Goal: Task Accomplishment & Management: Use online tool/utility

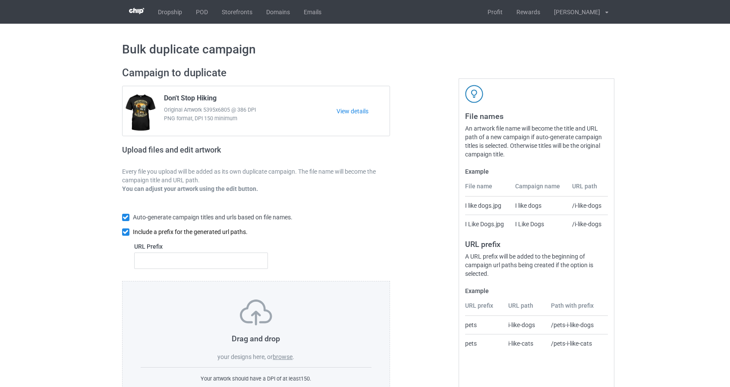
click at [125, 229] on input "checkbox" at bounding box center [125, 232] width 7 height 7
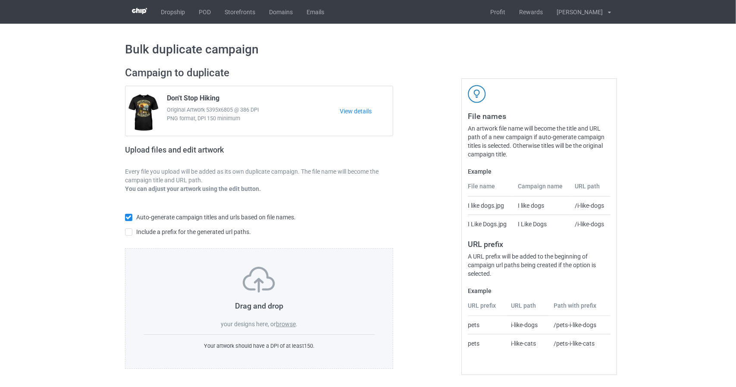
click at [286, 325] on label "browse" at bounding box center [286, 324] width 20 height 7
click at [0, 0] on input "browse" at bounding box center [0, 0] width 0 height 0
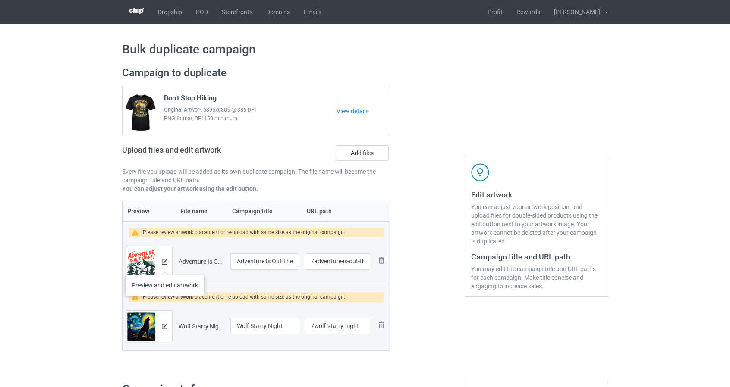
click at [165, 265] on div at bounding box center [164, 261] width 15 height 31
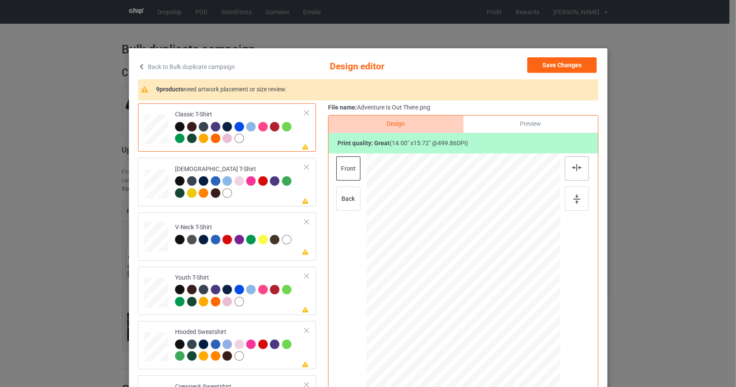
click at [573, 164] on img at bounding box center [576, 167] width 9 height 7
click at [572, 206] on div at bounding box center [577, 199] width 24 height 24
click at [152, 180] on div at bounding box center [156, 181] width 9 height 10
click at [572, 168] on img at bounding box center [576, 167] width 9 height 7
click at [572, 206] on div at bounding box center [577, 199] width 24 height 24
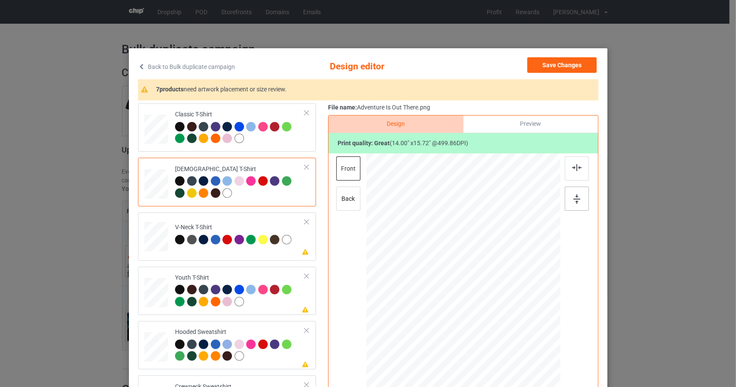
click at [572, 205] on div at bounding box center [577, 199] width 24 height 24
click at [147, 210] on div "Classic T-Shirt [DEMOGRAPHIC_DATA] T-Shirt Please review artwork placement V-Ne…" at bounding box center [230, 345] width 184 height 484
click at [573, 173] on div at bounding box center [577, 169] width 24 height 24
click at [574, 201] on img at bounding box center [577, 198] width 7 height 9
click at [571, 160] on div at bounding box center [577, 169] width 24 height 24
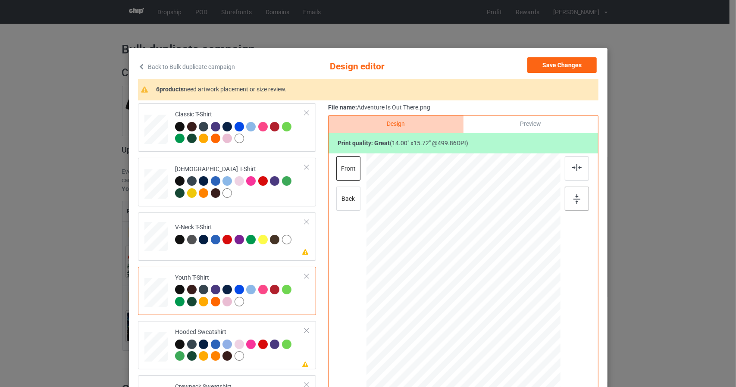
click at [574, 203] on img at bounding box center [577, 198] width 7 height 9
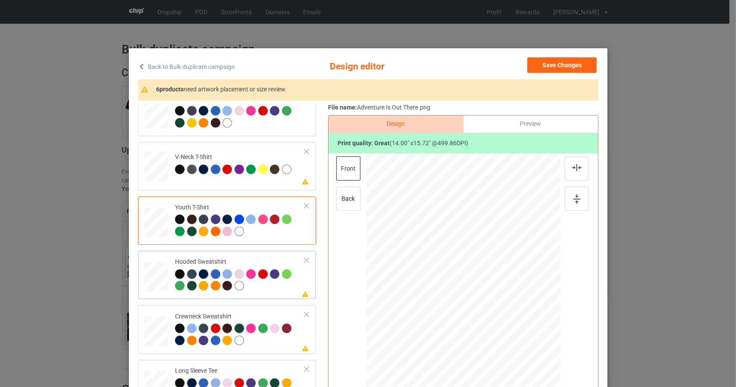
scroll to position [86, 0]
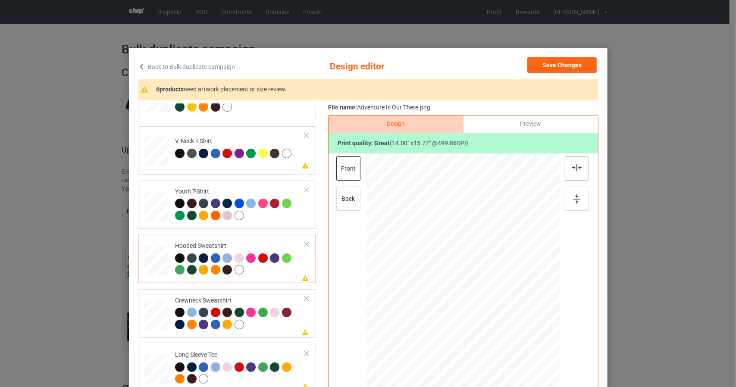
click at [580, 166] on div at bounding box center [577, 169] width 24 height 24
click at [575, 206] on div at bounding box center [577, 199] width 24 height 24
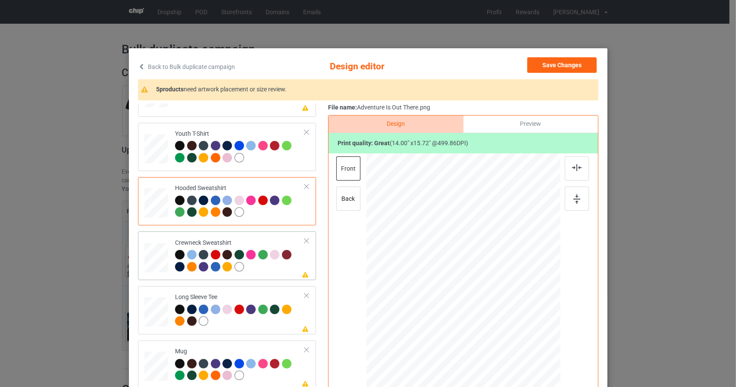
scroll to position [147, 0]
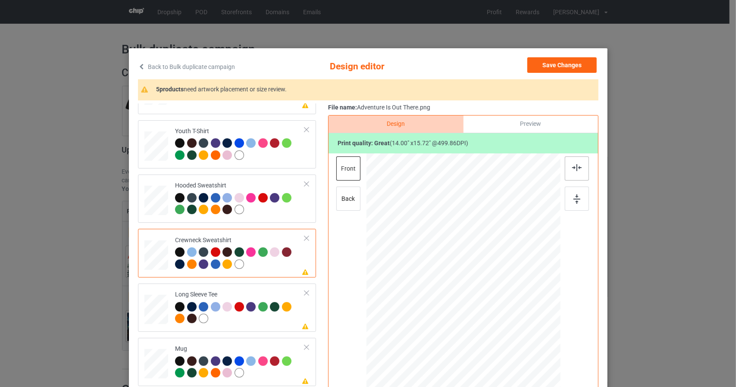
click at [574, 165] on img at bounding box center [576, 167] width 9 height 7
click at [574, 202] on img at bounding box center [577, 198] width 7 height 9
click at [575, 195] on img at bounding box center [577, 198] width 7 height 9
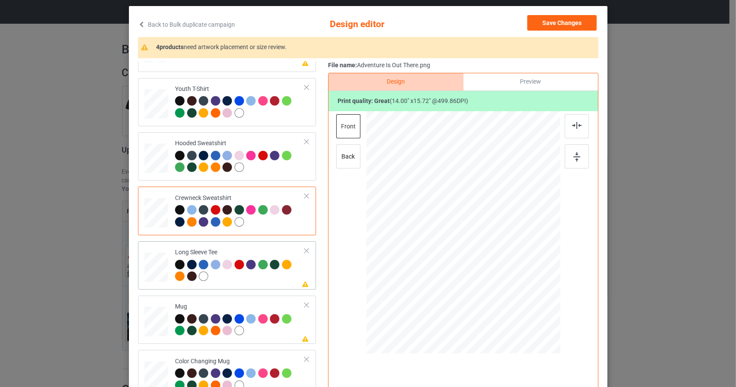
scroll to position [43, 0]
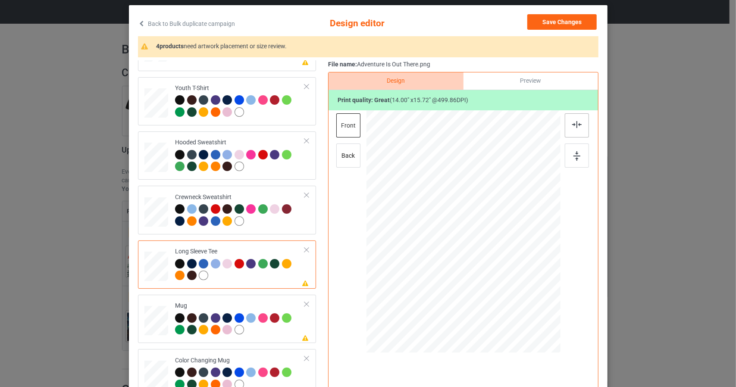
click at [572, 127] on img at bounding box center [576, 124] width 9 height 7
click at [574, 154] on img at bounding box center [577, 155] width 7 height 9
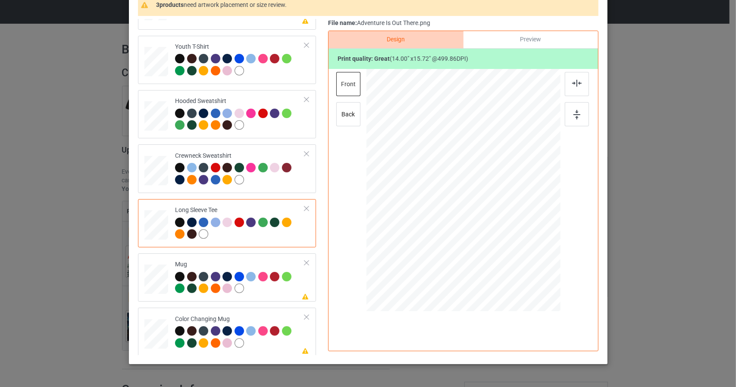
scroll to position [86, 0]
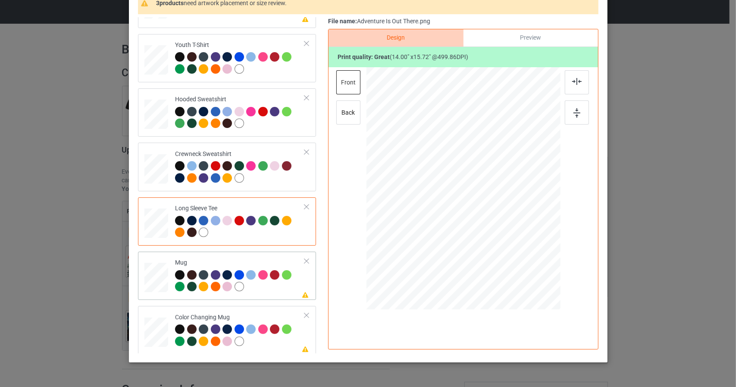
click at [151, 277] on div at bounding box center [156, 278] width 24 height 10
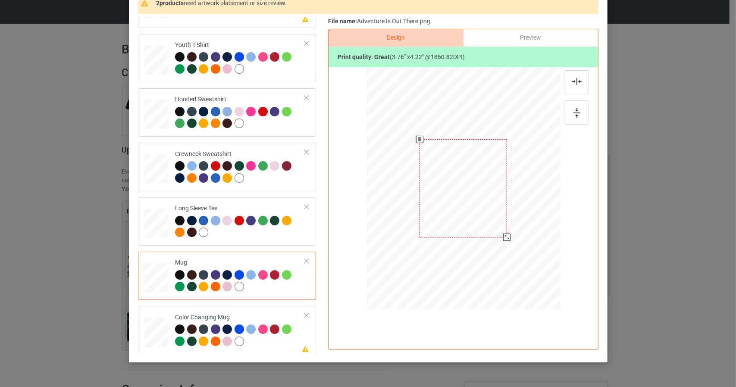
drag, startPoint x: 521, startPoint y: 212, endPoint x: 523, endPoint y: 173, distance: 38.9
click at [523, 173] on div at bounding box center [463, 188] width 194 height 81
drag, startPoint x: 500, startPoint y: 220, endPoint x: 499, endPoint y: 210, distance: 10.5
click at [499, 210] on div at bounding box center [463, 188] width 194 height 81
click at [578, 79] on img at bounding box center [576, 81] width 9 height 7
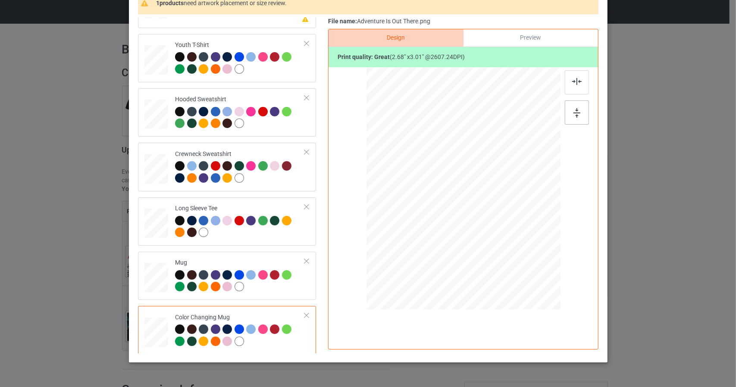
click at [574, 110] on img at bounding box center [577, 112] width 7 height 9
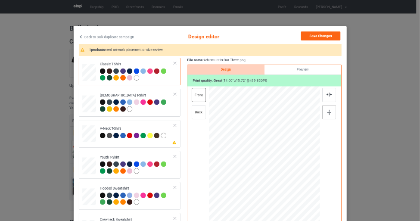
scroll to position [0, 0]
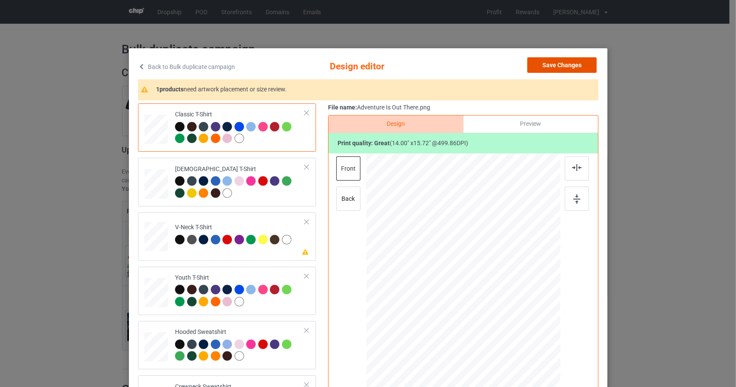
click at [585, 67] on button "Save Changes" at bounding box center [561, 65] width 69 height 16
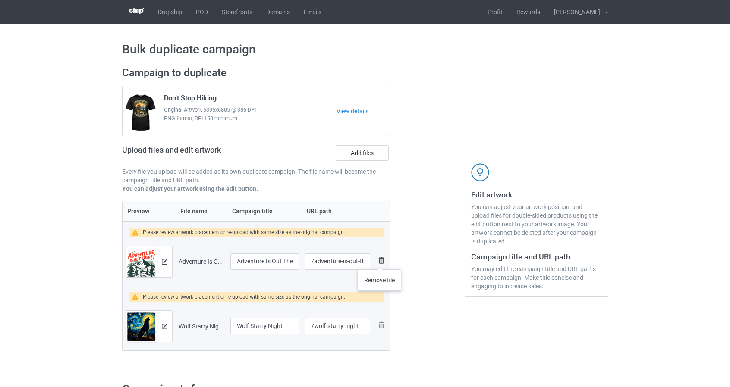
click at [379, 261] on img at bounding box center [381, 260] width 10 height 10
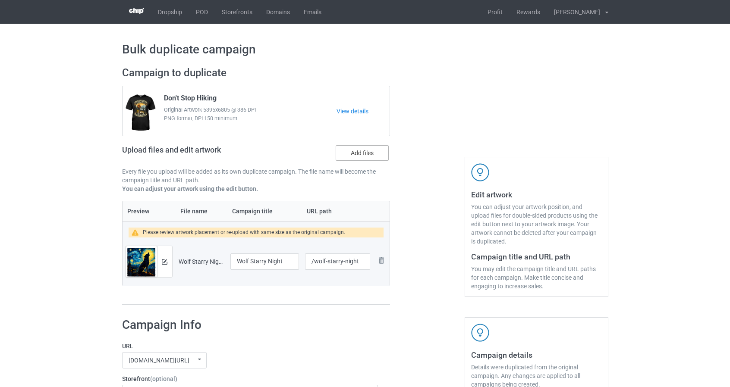
click at [358, 155] on label "Add files" at bounding box center [362, 153] width 53 height 16
click at [0, 0] on input "Add files" at bounding box center [0, 0] width 0 height 0
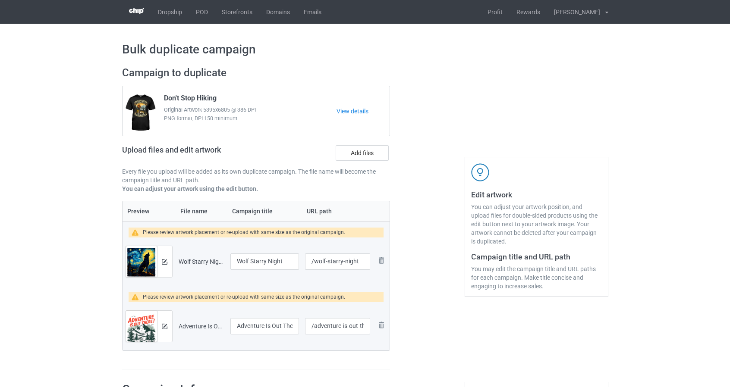
click at [167, 326] on div at bounding box center [164, 326] width 15 height 31
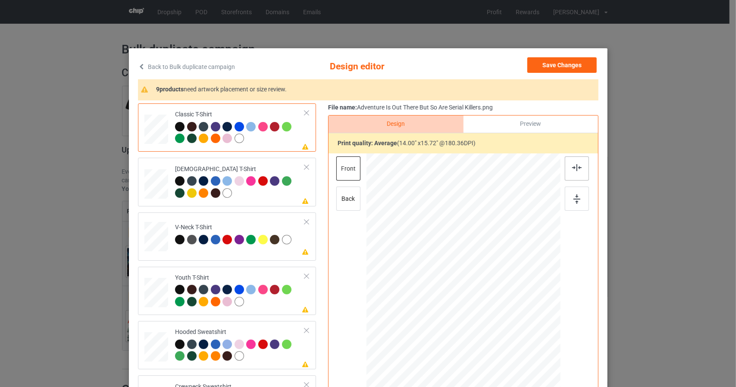
click at [574, 169] on img at bounding box center [576, 167] width 9 height 7
click at [572, 205] on div at bounding box center [577, 199] width 24 height 24
click at [576, 169] on img at bounding box center [576, 167] width 9 height 7
click at [569, 200] on div at bounding box center [577, 199] width 24 height 24
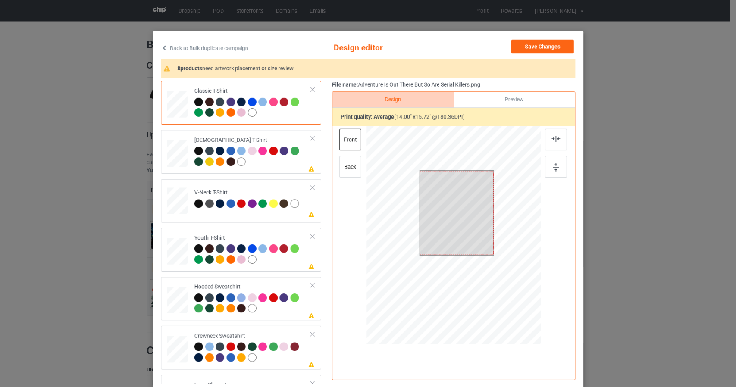
scroll to position [13, 0]
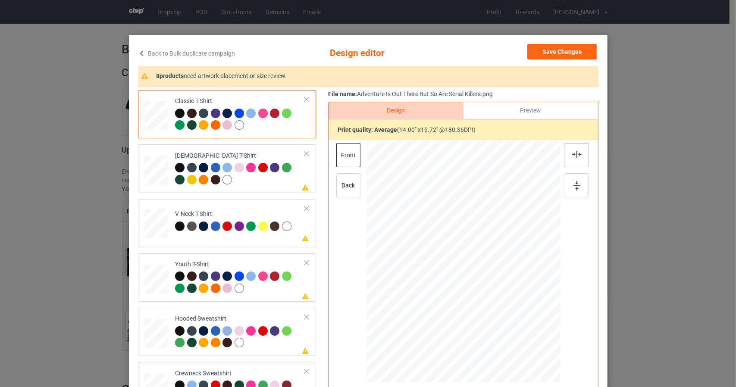
click at [573, 153] on img at bounding box center [576, 154] width 9 height 7
click at [574, 199] on div at bounding box center [578, 173] width 26 height 60
click at [554, 54] on button "Save Changes" at bounding box center [561, 52] width 69 height 16
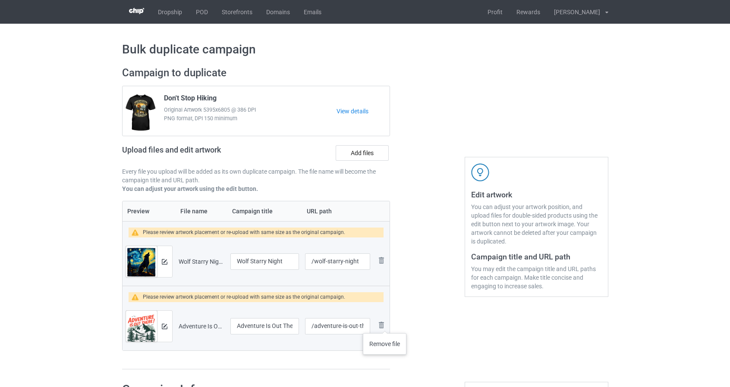
click at [0, 0] on img at bounding box center [0, 0] width 0 height 0
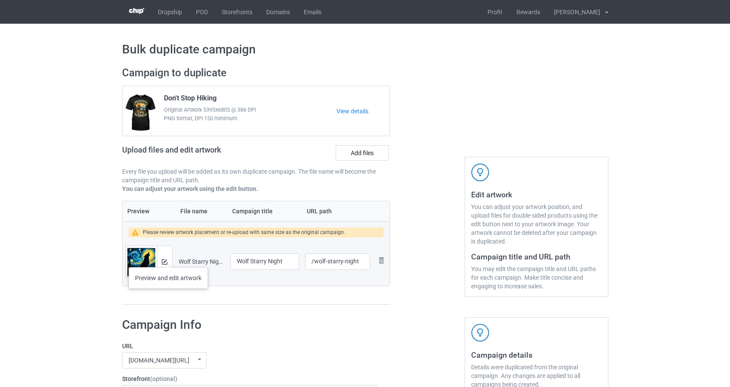
click at [168, 259] on div at bounding box center [164, 261] width 15 height 31
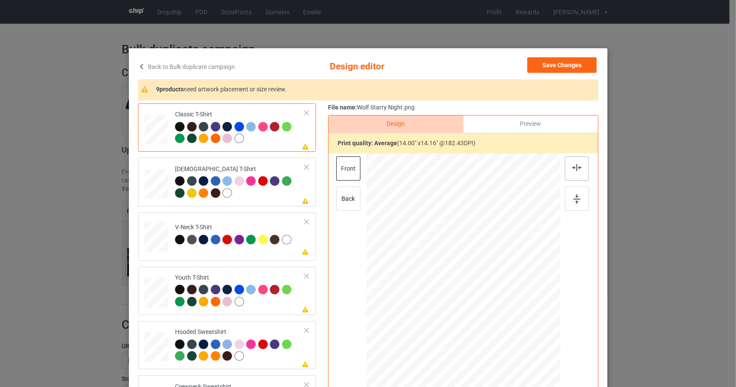
click at [568, 168] on div at bounding box center [577, 169] width 24 height 24
click at [574, 203] on img at bounding box center [577, 198] width 7 height 9
click at [155, 184] on div at bounding box center [156, 181] width 9 height 10
click at [580, 166] on div at bounding box center [577, 169] width 24 height 24
click at [573, 205] on div at bounding box center [577, 199] width 24 height 24
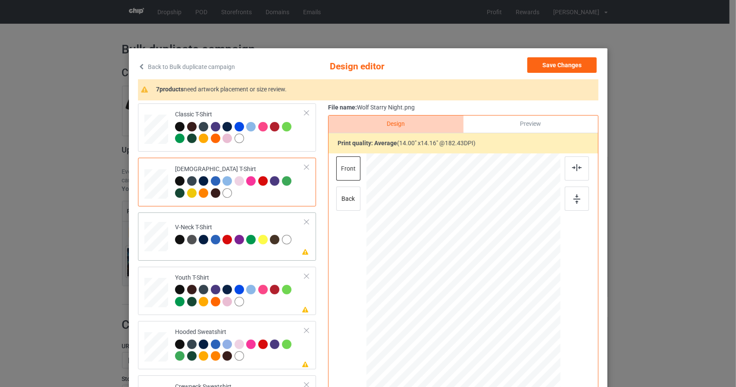
click at [147, 251] on div at bounding box center [156, 238] width 24 height 32
click at [580, 168] on div at bounding box center [577, 169] width 24 height 24
click at [576, 202] on img at bounding box center [577, 198] width 7 height 9
click at [154, 292] on div at bounding box center [156, 291] width 10 height 11
click at [572, 205] on div at bounding box center [577, 199] width 24 height 24
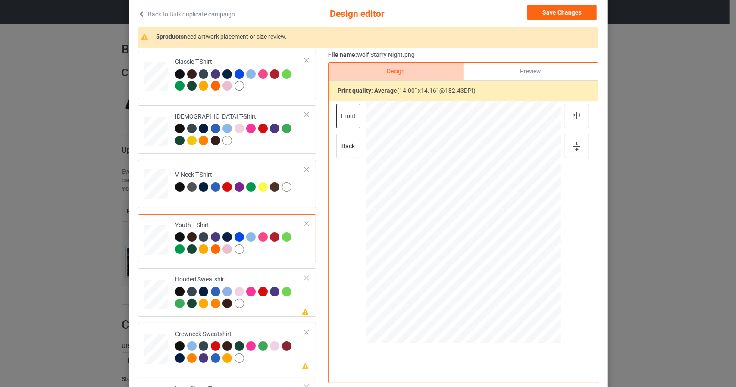
scroll to position [86, 0]
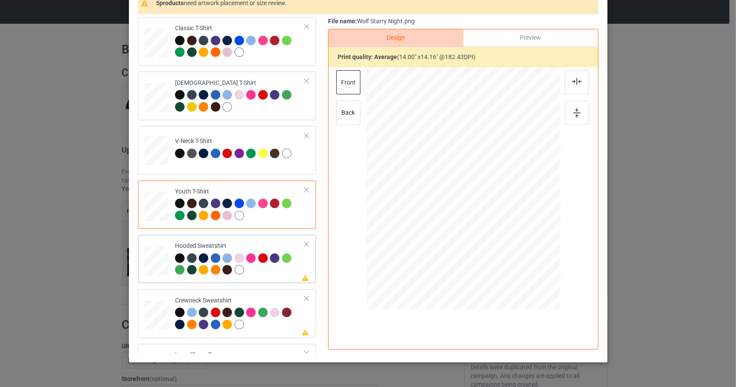
click at [152, 256] on div at bounding box center [156, 259] width 9 height 10
click at [568, 84] on div at bounding box center [577, 82] width 24 height 24
click at [574, 114] on img at bounding box center [577, 112] width 7 height 9
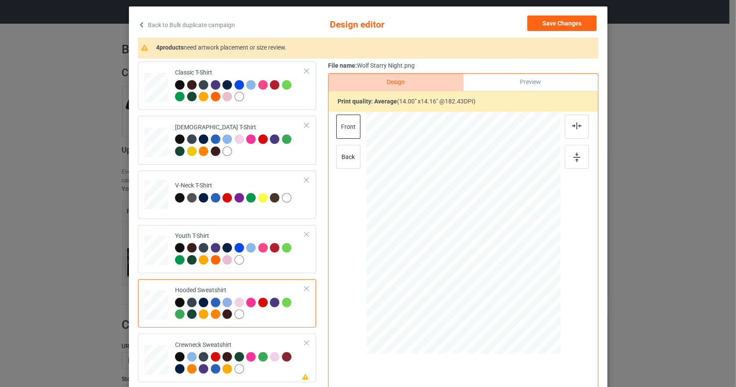
scroll to position [0, 0]
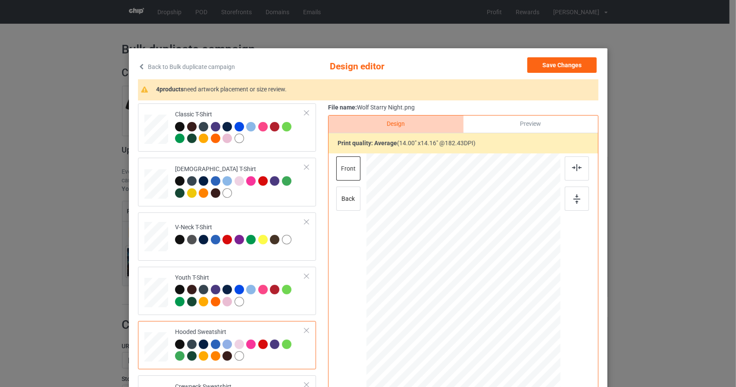
click at [77, 69] on div "Back to Bulk duplicate campaign Design editor Save Changes 4 products need artw…" at bounding box center [368, 193] width 736 height 387
click at [569, 62] on button "Save Changes" at bounding box center [561, 65] width 69 height 16
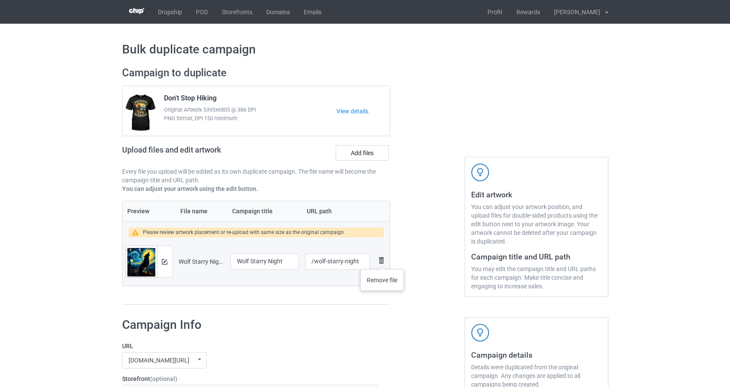
click at [382, 261] on img at bounding box center [381, 260] width 10 height 10
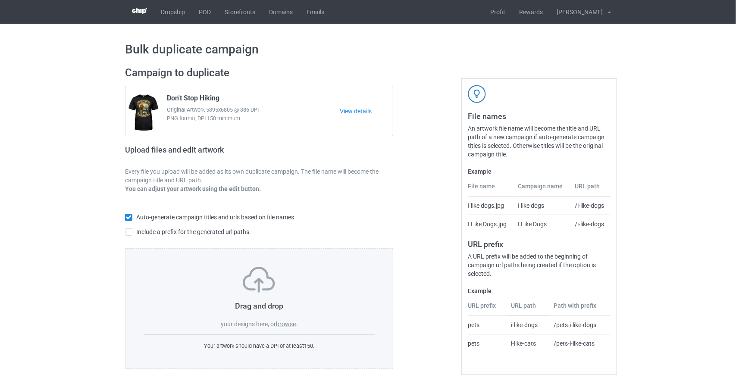
click at [294, 323] on label "browse" at bounding box center [286, 324] width 20 height 7
click at [0, 0] on input "browse" at bounding box center [0, 0] width 0 height 0
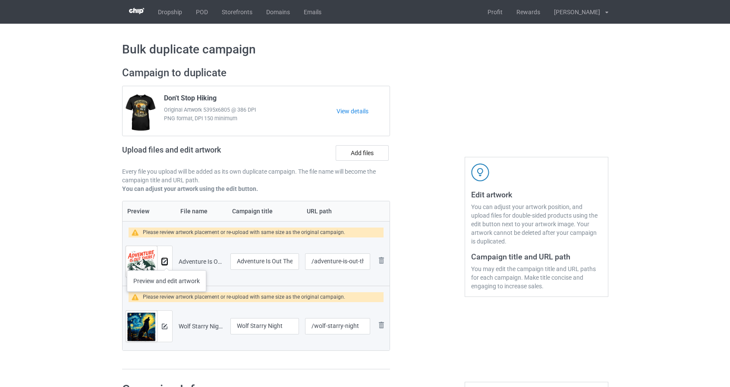
click at [166, 262] on img at bounding box center [165, 262] width 6 height 6
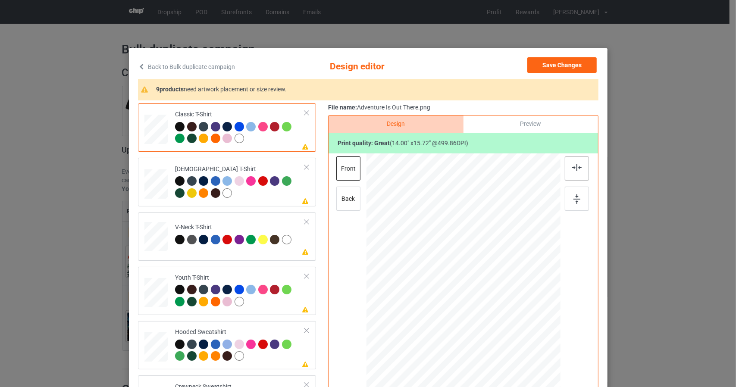
click at [575, 166] on img at bounding box center [576, 167] width 9 height 7
click at [574, 198] on img at bounding box center [577, 198] width 7 height 9
click at [153, 181] on div at bounding box center [156, 181] width 9 height 10
click at [581, 167] on div at bounding box center [577, 169] width 24 height 24
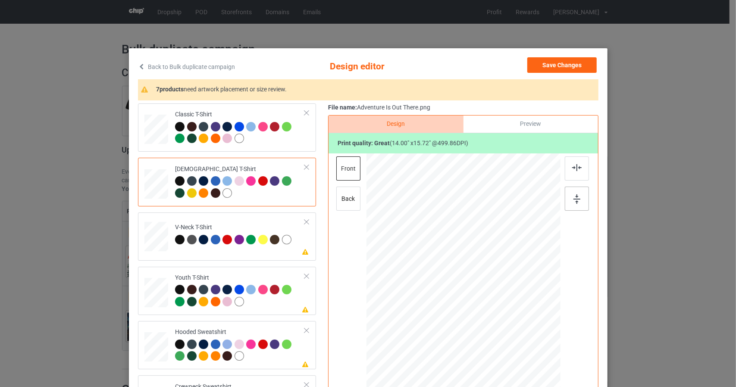
click at [574, 195] on img at bounding box center [577, 198] width 7 height 9
click at [151, 232] on div at bounding box center [156, 235] width 11 height 12
click at [572, 170] on img at bounding box center [576, 167] width 9 height 7
click at [576, 198] on img at bounding box center [577, 198] width 7 height 9
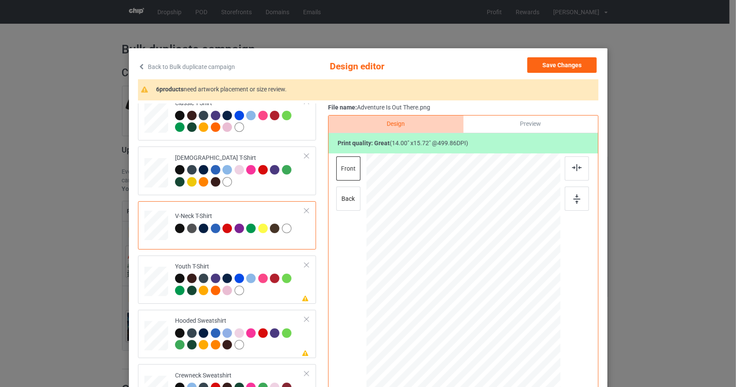
scroll to position [43, 0]
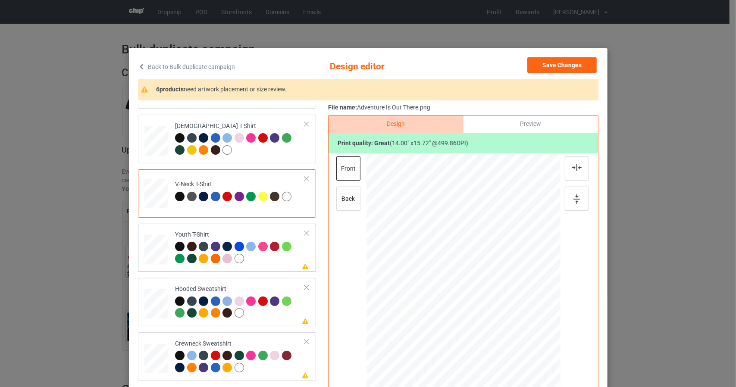
click at [154, 253] on div at bounding box center [156, 248] width 10 height 11
drag, startPoint x: 577, startPoint y: 164, endPoint x: 578, endPoint y: 188, distance: 23.7
click at [578, 165] on img at bounding box center [576, 167] width 9 height 7
click at [577, 197] on div at bounding box center [577, 199] width 24 height 24
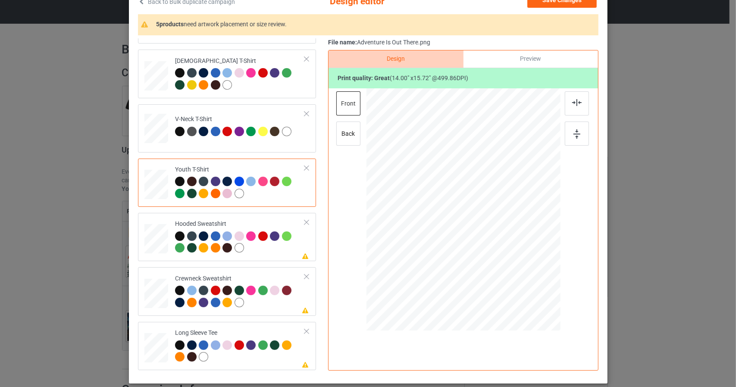
scroll to position [86, 0]
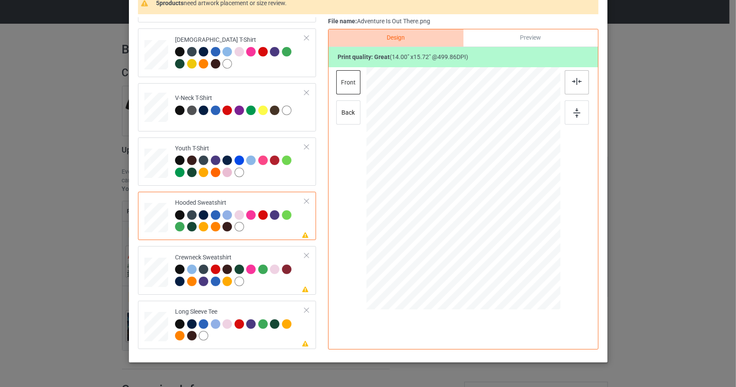
click at [573, 81] on img at bounding box center [576, 81] width 9 height 7
click at [574, 113] on img at bounding box center [577, 112] width 7 height 9
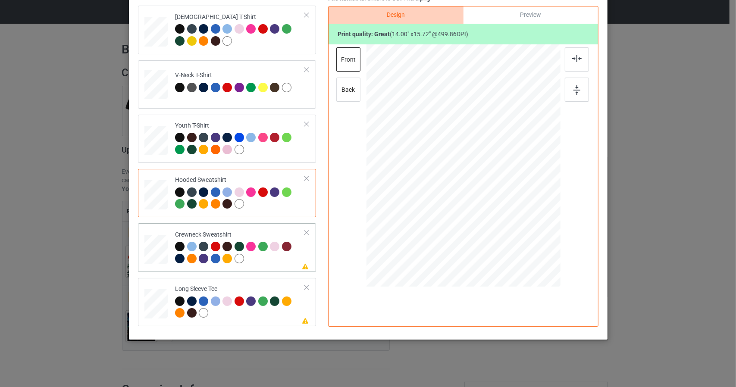
scroll to position [110, 0]
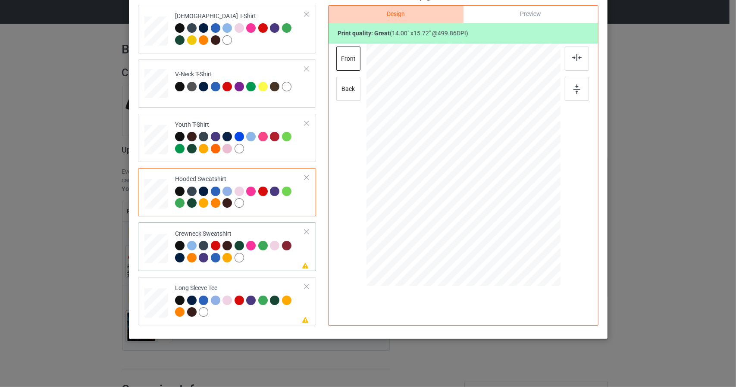
click at [152, 246] on div at bounding box center [156, 247] width 10 height 12
click at [577, 57] on img at bounding box center [576, 57] width 9 height 7
click at [574, 85] on img at bounding box center [577, 89] width 7 height 9
click at [153, 300] on div at bounding box center [156, 301] width 9 height 10
drag, startPoint x: 574, startPoint y: 54, endPoint x: 573, endPoint y: 64, distance: 10.4
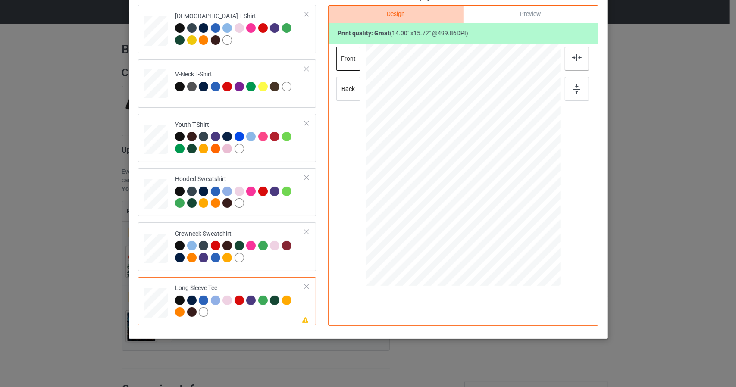
click at [574, 55] on img at bounding box center [576, 57] width 9 height 7
click at [574, 91] on img at bounding box center [577, 89] width 7 height 9
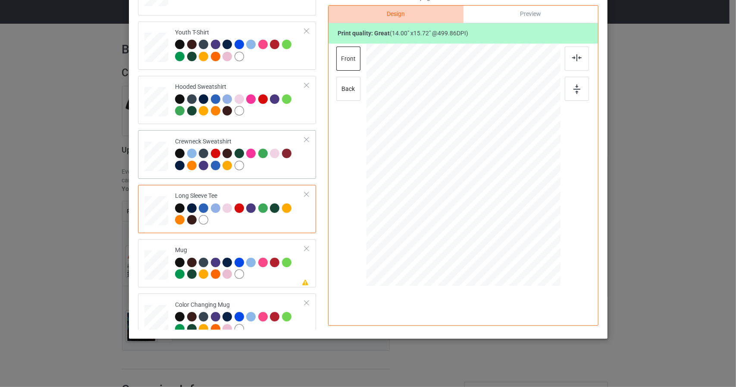
scroll to position [147, 0]
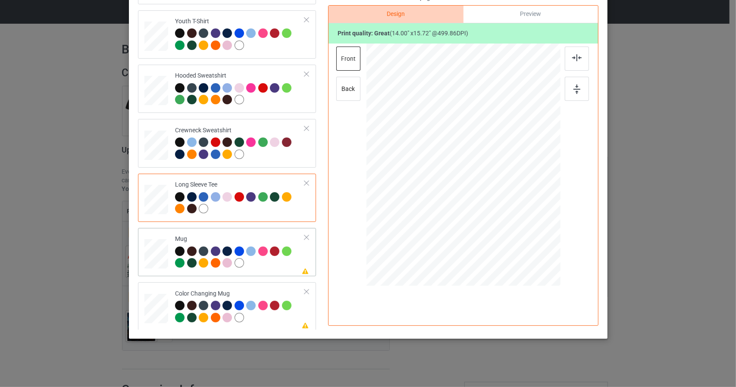
click at [152, 253] on div at bounding box center [156, 254] width 24 height 10
drag, startPoint x: 515, startPoint y: 190, endPoint x: 501, endPoint y: 141, distance: 50.6
click at [501, 141] on div at bounding box center [463, 164] width 194 height 81
click at [577, 57] on img at bounding box center [576, 57] width 9 height 7
drag, startPoint x: 574, startPoint y: 85, endPoint x: 562, endPoint y: 108, distance: 26.4
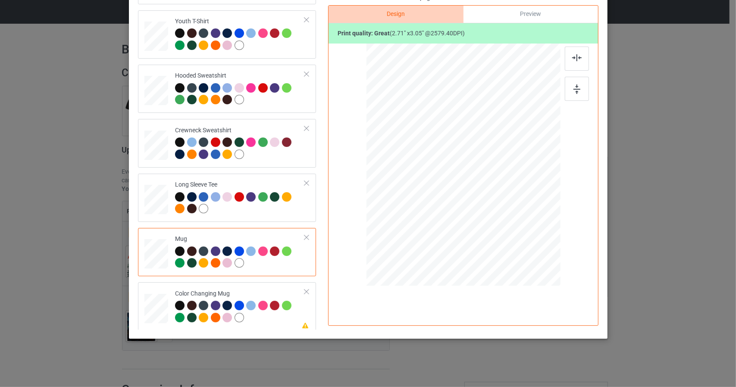
click at [574, 85] on img at bounding box center [577, 89] width 7 height 9
click at [573, 55] on img at bounding box center [576, 57] width 9 height 7
click at [577, 89] on img at bounding box center [577, 89] width 7 height 9
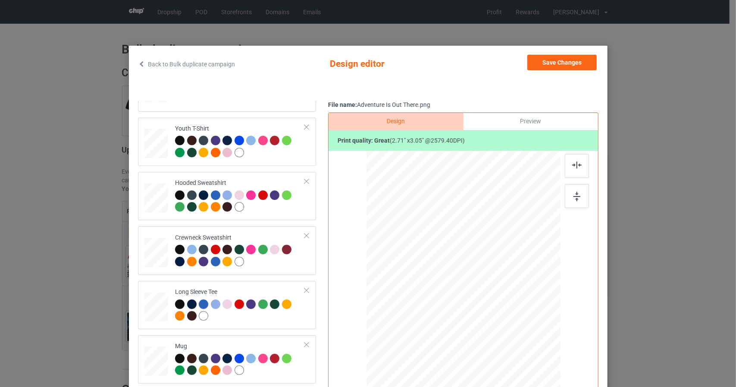
scroll to position [0, 0]
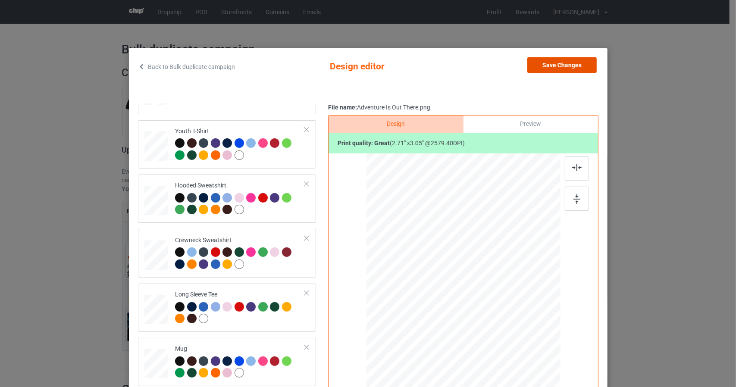
click at [558, 65] on button "Save Changes" at bounding box center [561, 65] width 69 height 16
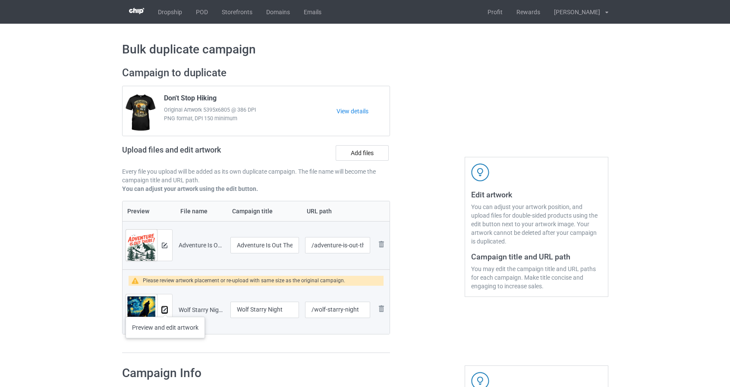
click at [165, 307] on img at bounding box center [165, 310] width 6 height 6
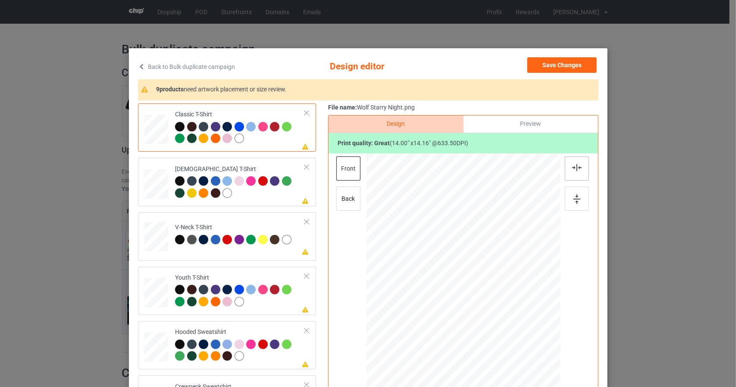
click at [577, 166] on img at bounding box center [576, 167] width 9 height 7
click at [576, 197] on img at bounding box center [577, 198] width 7 height 9
click at [152, 178] on div at bounding box center [156, 181] width 9 height 10
click at [581, 165] on div at bounding box center [577, 169] width 24 height 24
click at [574, 198] on img at bounding box center [577, 198] width 7 height 9
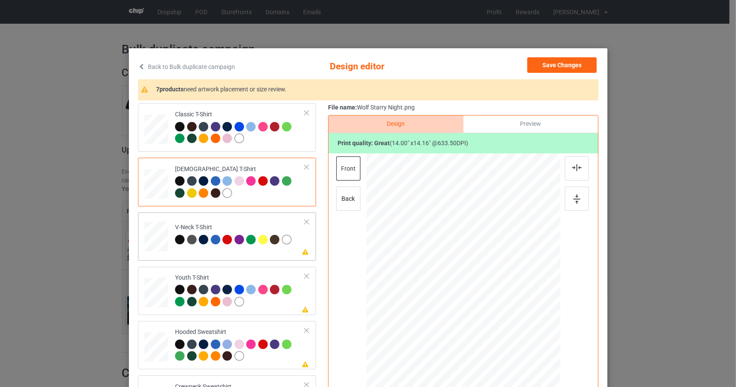
click at [154, 232] on div at bounding box center [156, 235] width 11 height 12
drag, startPoint x: 573, startPoint y: 169, endPoint x: 572, endPoint y: 189, distance: 20.7
click at [573, 169] on img at bounding box center [576, 167] width 9 height 7
click at [575, 201] on img at bounding box center [577, 198] width 7 height 9
click at [156, 292] on div at bounding box center [156, 291] width 10 height 11
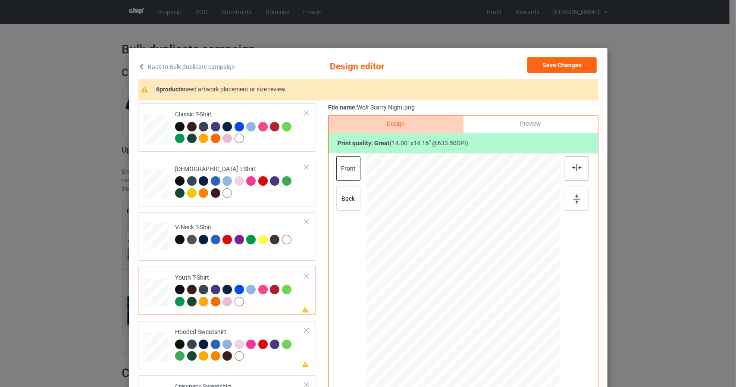
click at [578, 160] on div at bounding box center [577, 169] width 24 height 24
click at [574, 202] on img at bounding box center [577, 198] width 7 height 9
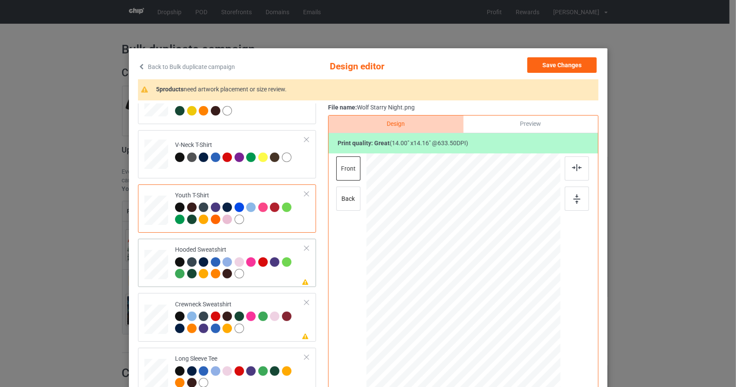
scroll to position [86, 0]
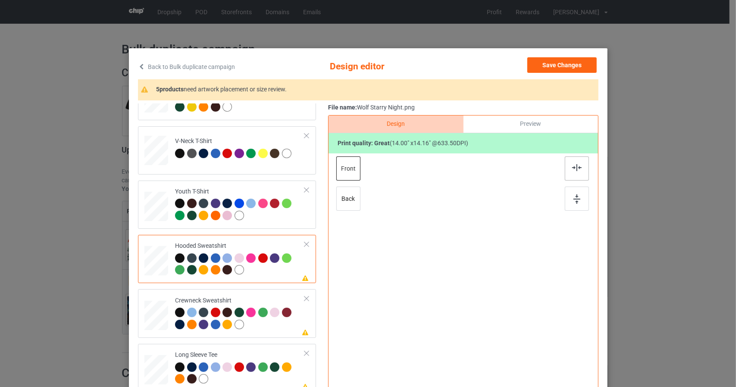
drag, startPoint x: 574, startPoint y: 169, endPoint x: 575, endPoint y: 174, distance: 4.9
click at [574, 169] on img at bounding box center [576, 167] width 9 height 7
click at [577, 202] on div at bounding box center [577, 199] width 24 height 24
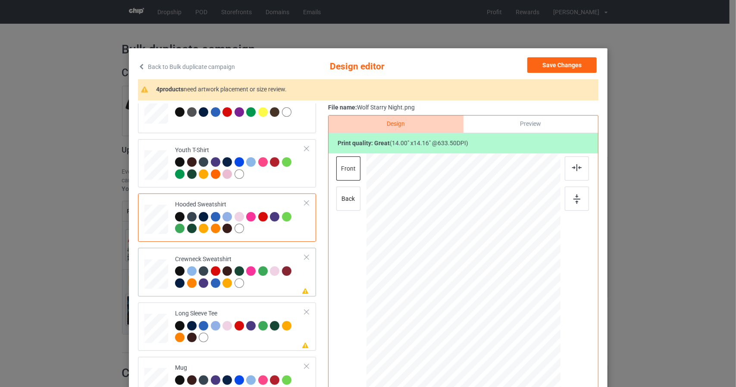
scroll to position [129, 0]
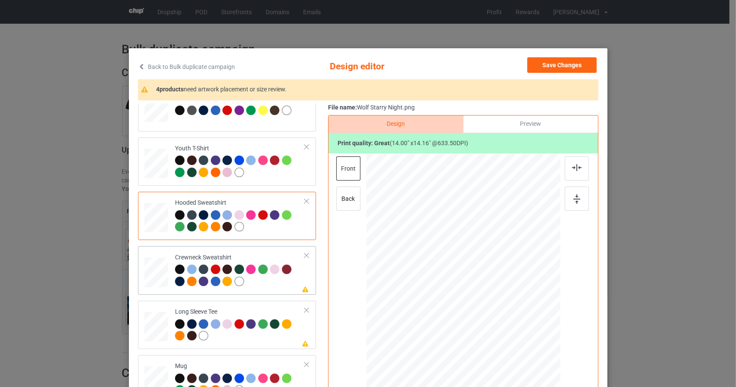
click at [155, 264] on div at bounding box center [156, 270] width 10 height 12
click at [577, 169] on img at bounding box center [576, 167] width 9 height 7
drag, startPoint x: 574, startPoint y: 195, endPoint x: 570, endPoint y: 200, distance: 6.4
click at [574, 196] on img at bounding box center [577, 198] width 7 height 9
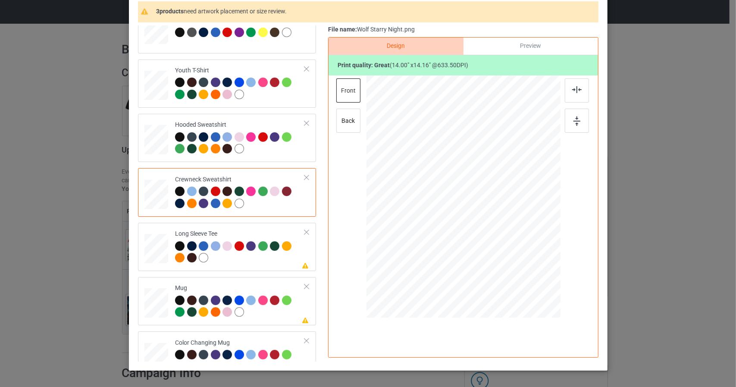
scroll to position [86, 0]
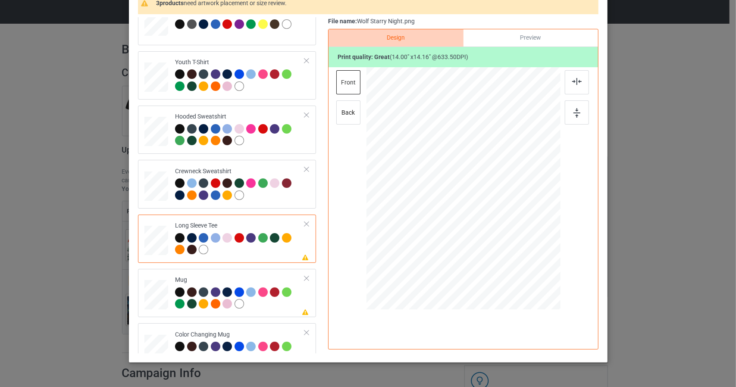
drag, startPoint x: 568, startPoint y: 78, endPoint x: 568, endPoint y: 99, distance: 20.7
click at [568, 78] on div at bounding box center [577, 82] width 24 height 24
click at [574, 114] on img at bounding box center [577, 112] width 7 height 9
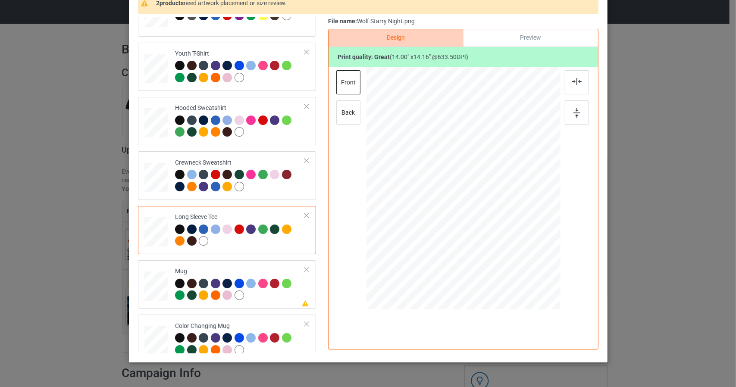
scroll to position [147, 0]
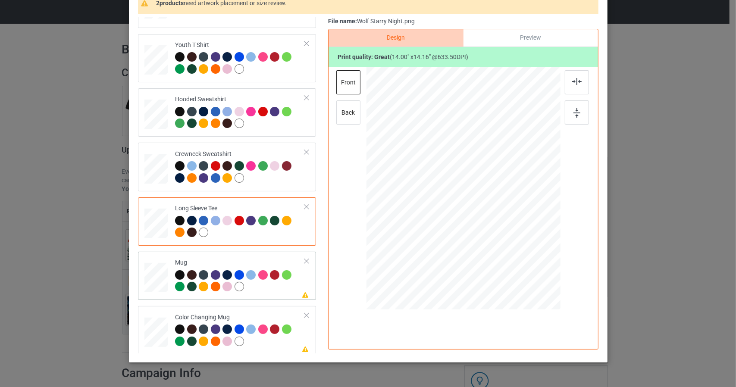
click at [154, 273] on div at bounding box center [156, 278] width 24 height 10
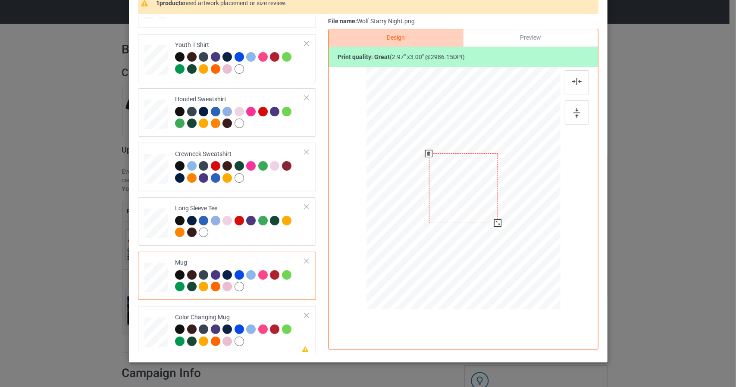
drag, startPoint x: 517, startPoint y: 247, endPoint x: 507, endPoint y: 202, distance: 45.9
click at [507, 201] on div at bounding box center [463, 188] width 194 height 81
drag, startPoint x: 574, startPoint y: 80, endPoint x: 574, endPoint y: 91, distance: 10.8
click at [574, 81] on img at bounding box center [576, 81] width 9 height 7
click at [574, 114] on img at bounding box center [577, 112] width 7 height 9
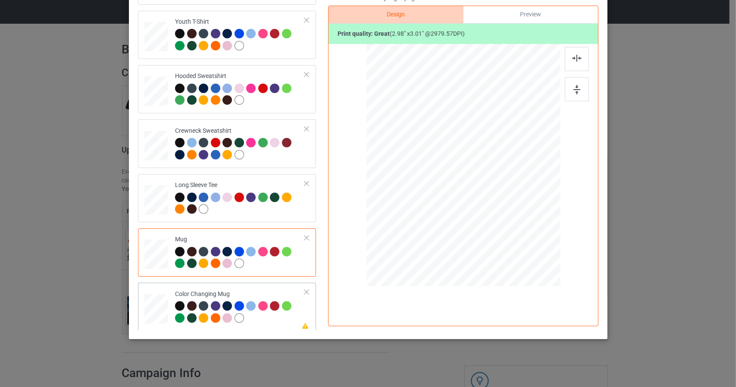
scroll to position [110, 0]
click at [576, 55] on img at bounding box center [576, 57] width 9 height 7
click at [574, 93] on img at bounding box center [577, 89] width 7 height 9
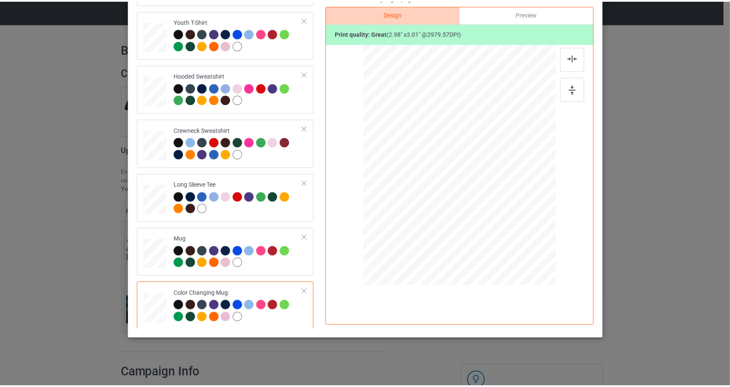
scroll to position [0, 0]
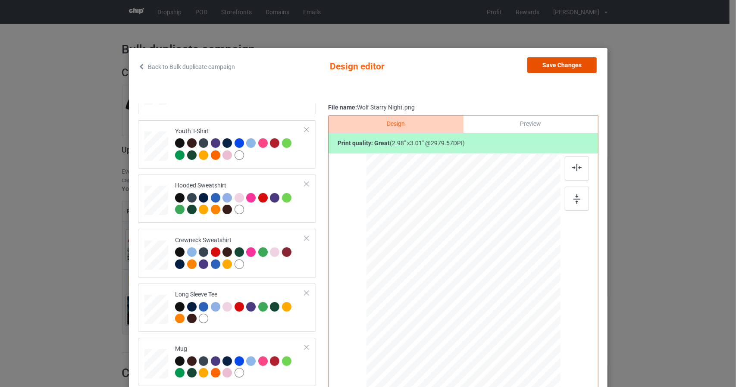
click at [571, 65] on button "Save Changes" at bounding box center [561, 65] width 69 height 16
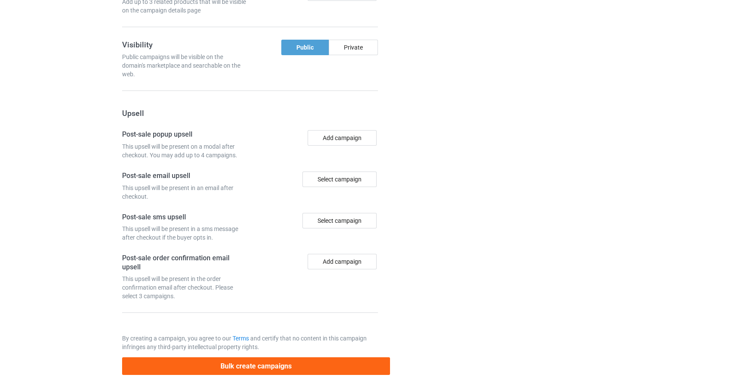
scroll to position [756, 0]
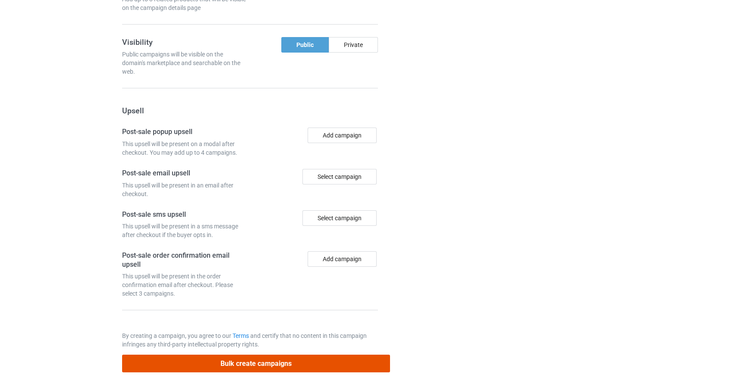
click at [223, 358] on button "Bulk create campaigns" at bounding box center [256, 364] width 268 height 18
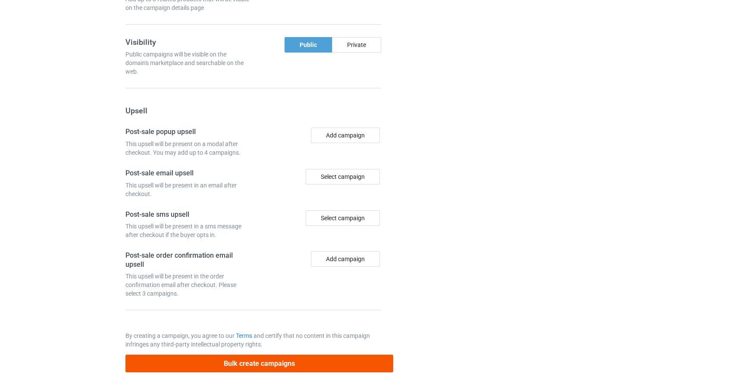
scroll to position [0, 0]
